Goal: Information Seeking & Learning: Learn about a topic

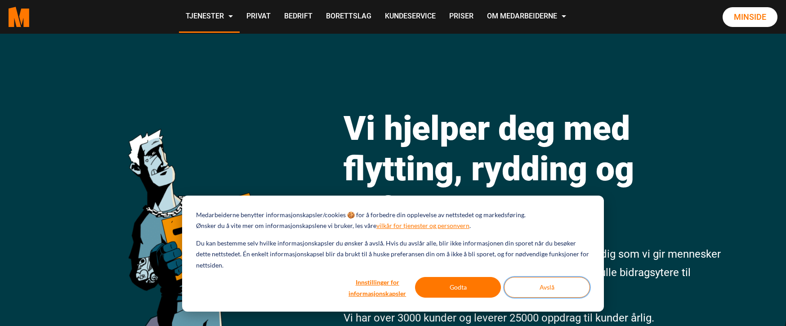
click at [561, 286] on button "Avslå" at bounding box center [547, 287] width 86 height 21
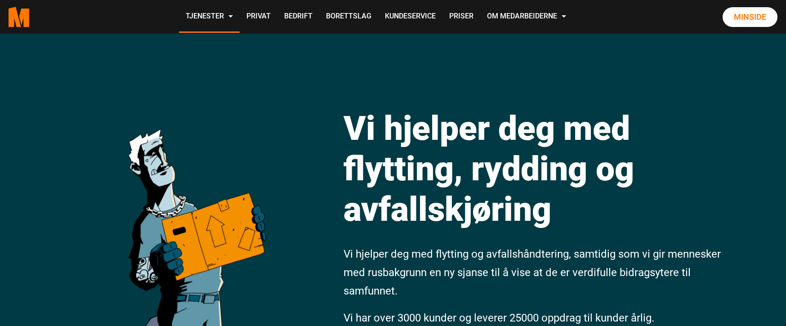
click at [636, 205] on h1 "Vi hjelper deg med flytting, rydding og avfallskjøring" at bounding box center [534, 168] width 380 height 121
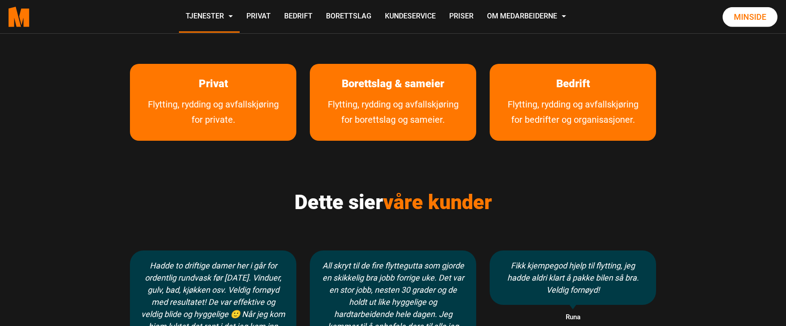
scroll to position [556, 0]
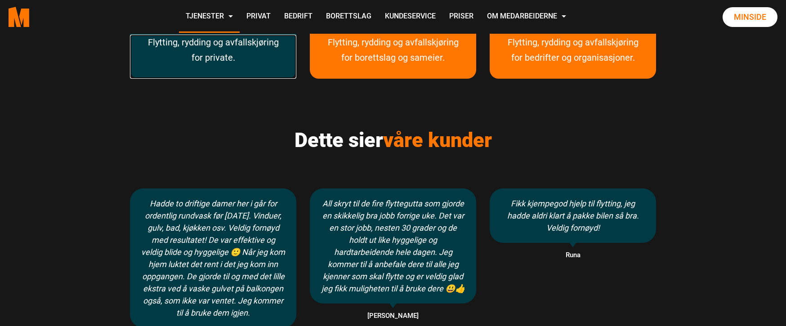
click at [219, 45] on link "Flytting, rydding og avfallskjøring for private." at bounding box center [213, 57] width 166 height 44
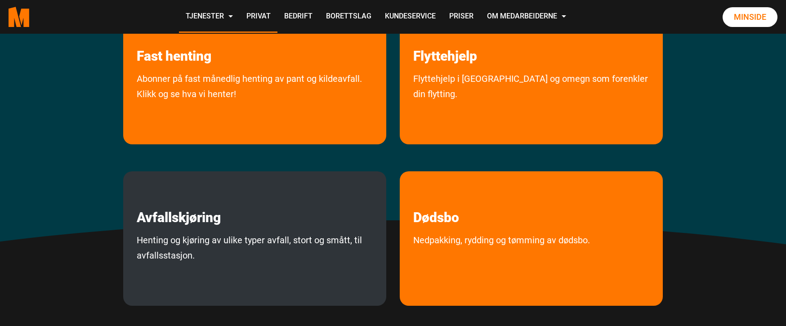
scroll to position [278, 0]
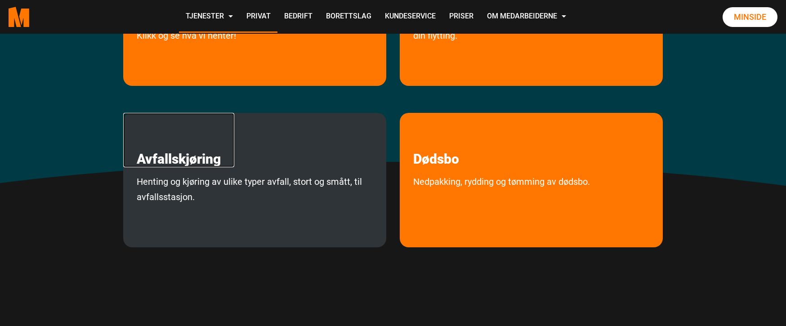
click at [186, 160] on link "Avfallskjøring" at bounding box center [178, 140] width 111 height 54
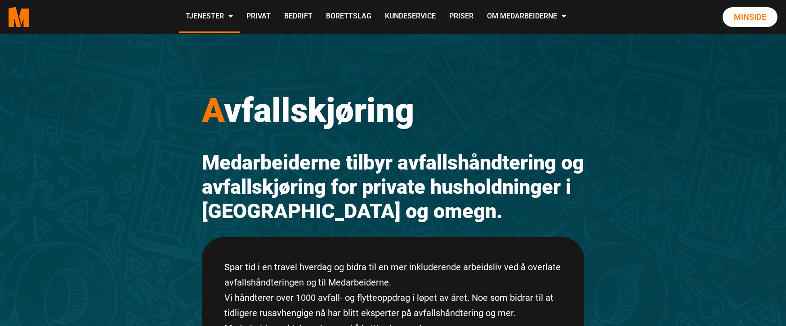
scroll to position [278, 0]
